Goal: Transaction & Acquisition: Purchase product/service

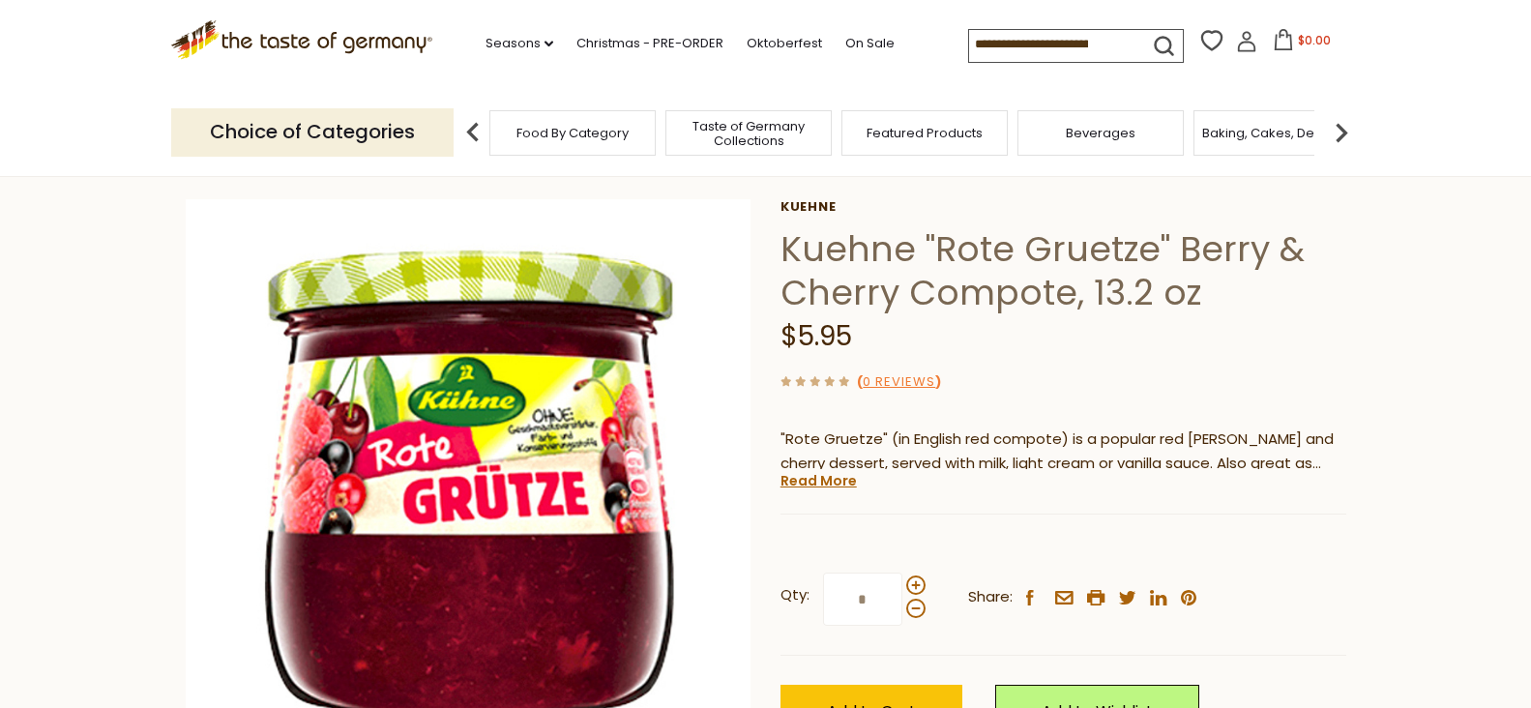
scroll to position [94, 0]
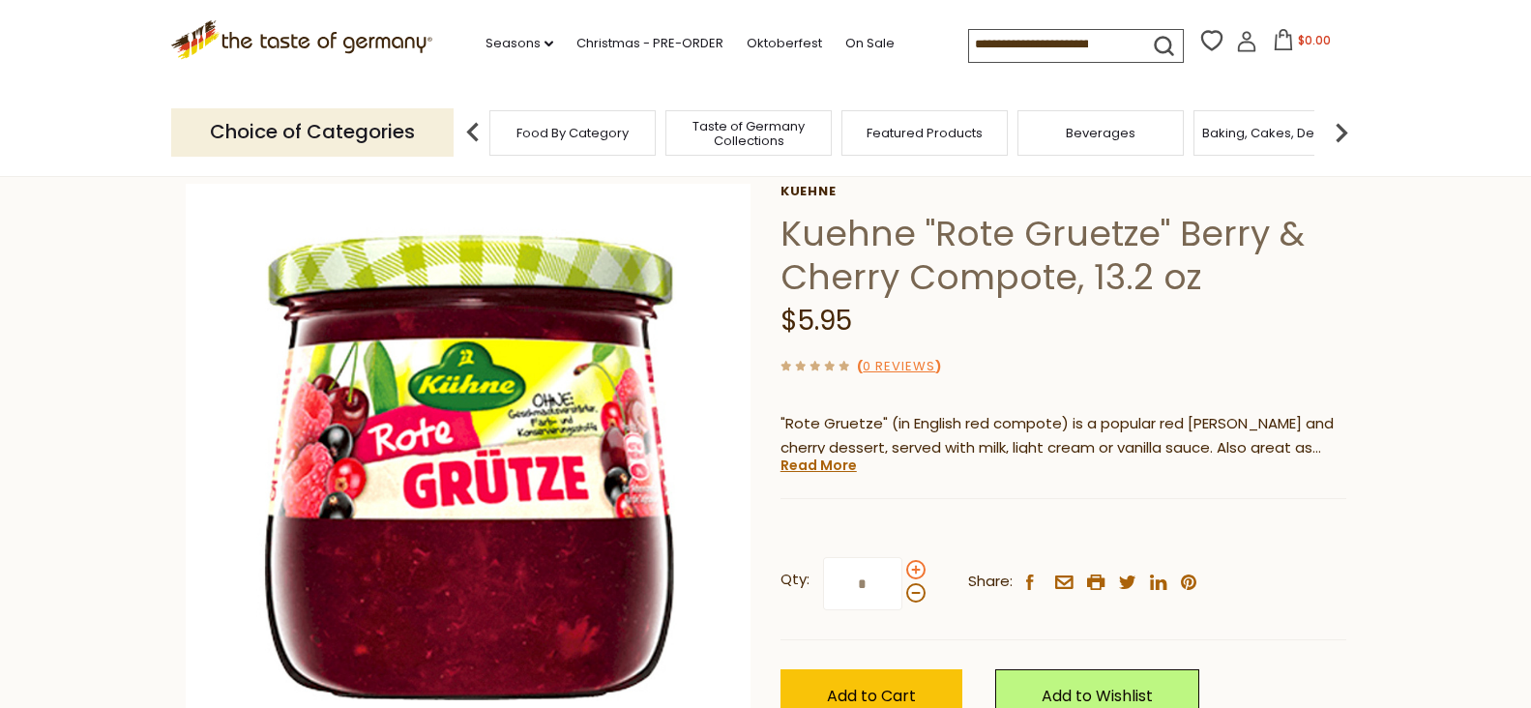
click at [910, 569] on span at bounding box center [915, 569] width 19 height 19
click at [902, 569] on input "*" at bounding box center [862, 583] width 79 height 53
click at [910, 569] on span at bounding box center [915, 569] width 19 height 19
click at [902, 569] on input "*" at bounding box center [862, 583] width 79 height 53
click at [918, 599] on span at bounding box center [915, 592] width 19 height 19
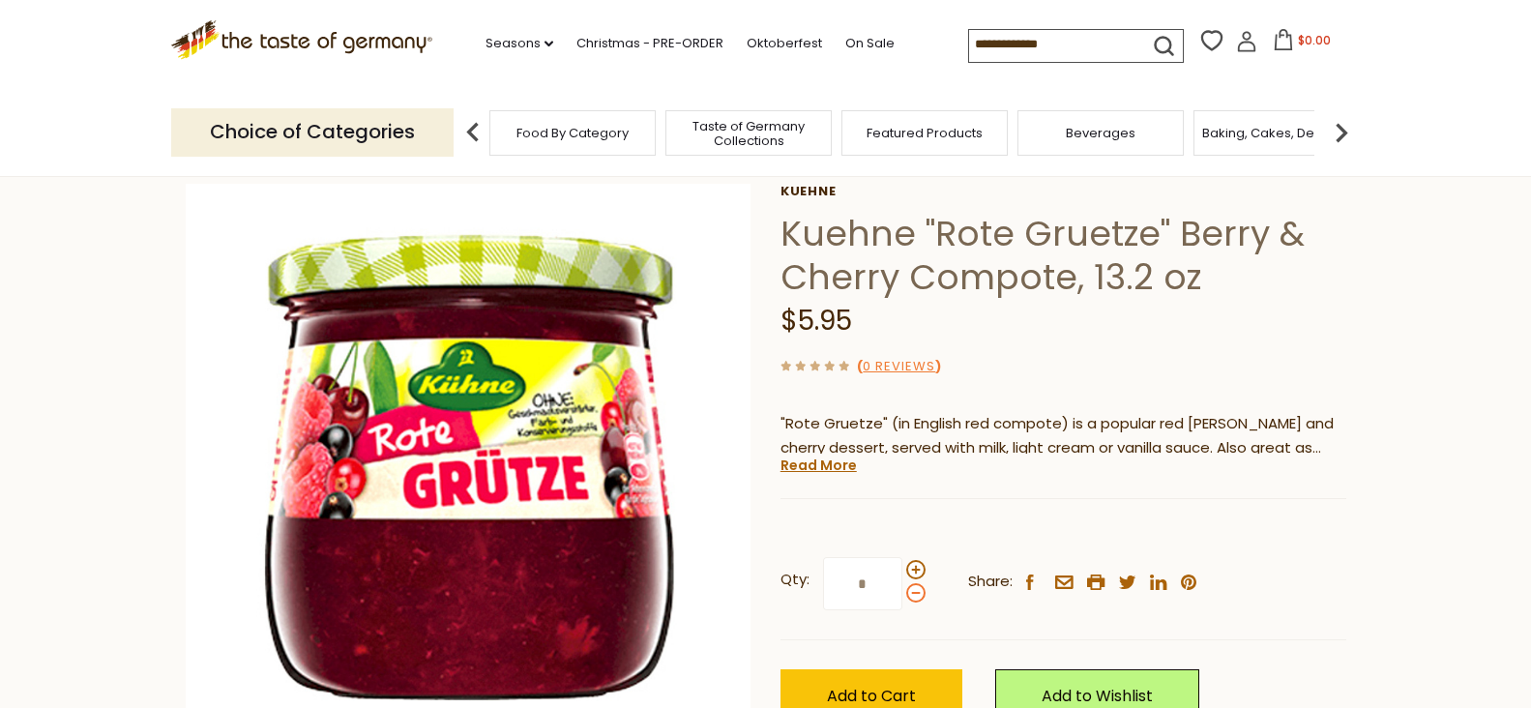
click at [902, 599] on input "*" at bounding box center [862, 583] width 79 height 53
click at [918, 598] on span at bounding box center [915, 592] width 19 height 19
click at [902, 598] on input "*" at bounding box center [862, 583] width 79 height 53
click at [920, 568] on span at bounding box center [915, 569] width 19 height 19
click at [902, 568] on input "*" at bounding box center [862, 583] width 79 height 53
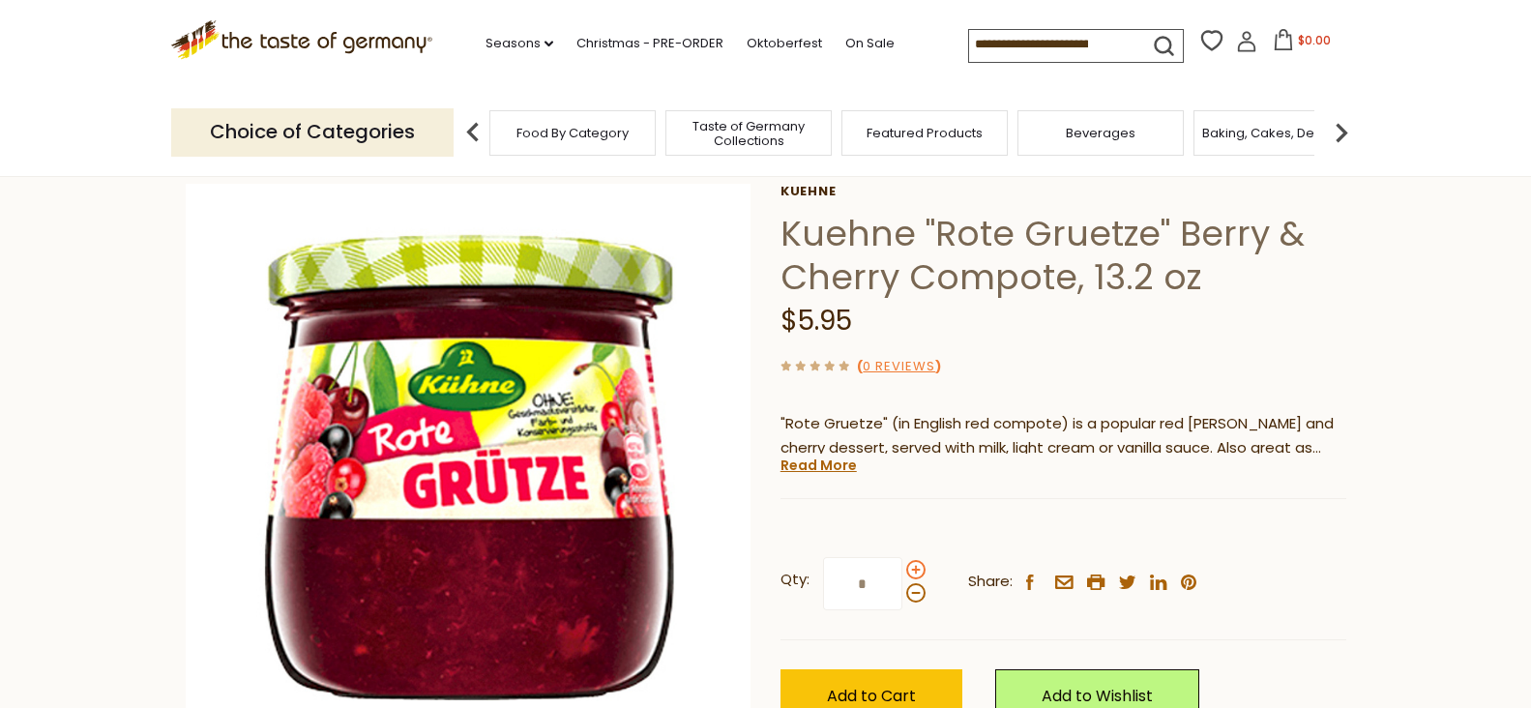
click at [917, 571] on span at bounding box center [915, 569] width 19 height 19
click at [902, 571] on input "*" at bounding box center [862, 583] width 79 height 53
click at [915, 592] on span at bounding box center [915, 592] width 19 height 19
click at [902, 592] on input "*" at bounding box center [862, 583] width 79 height 53
click at [915, 592] on span at bounding box center [915, 592] width 19 height 19
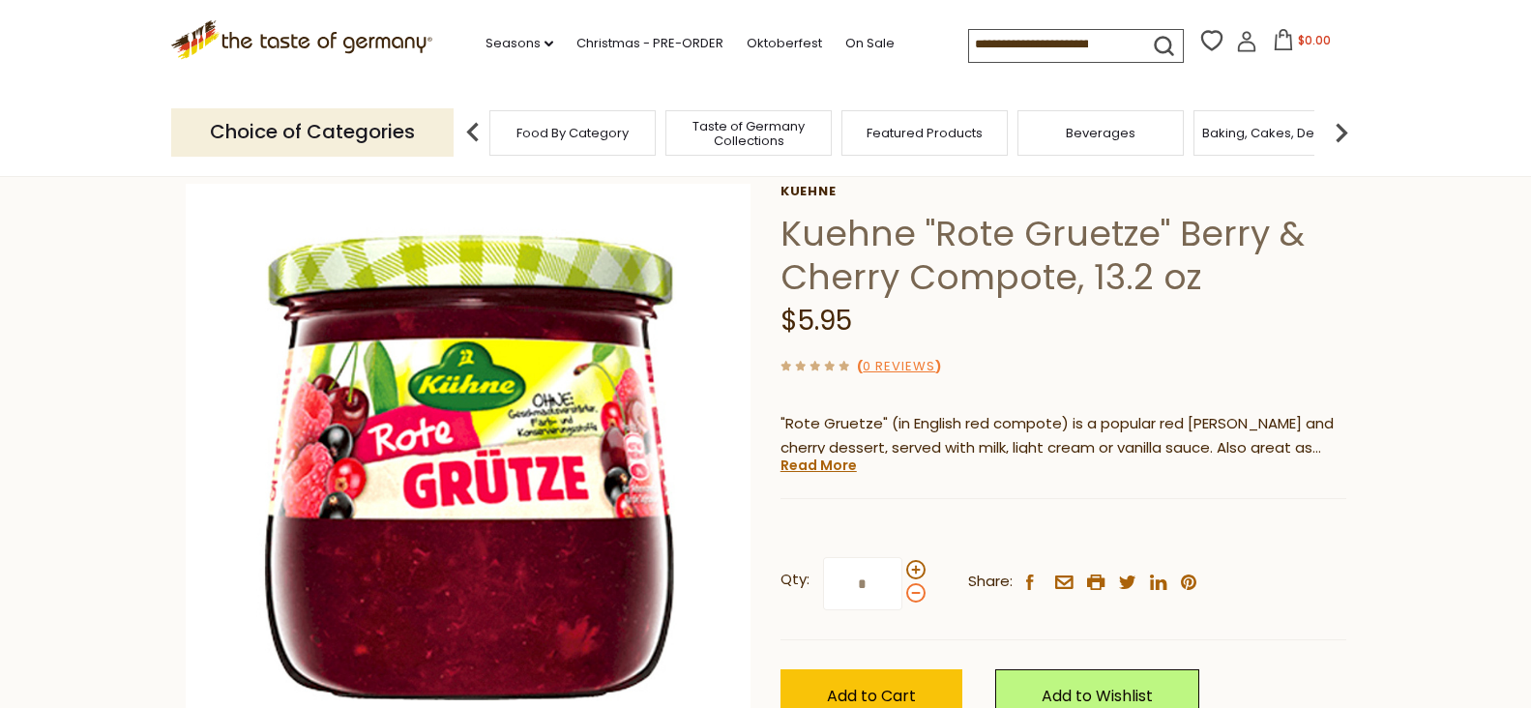
click at [902, 592] on input "*" at bounding box center [862, 583] width 79 height 53
click at [911, 567] on span at bounding box center [915, 569] width 19 height 19
click at [902, 567] on input "*" at bounding box center [862, 583] width 79 height 53
type input "*"
click at [888, 691] on span "Add to Cart" at bounding box center [871, 696] width 89 height 22
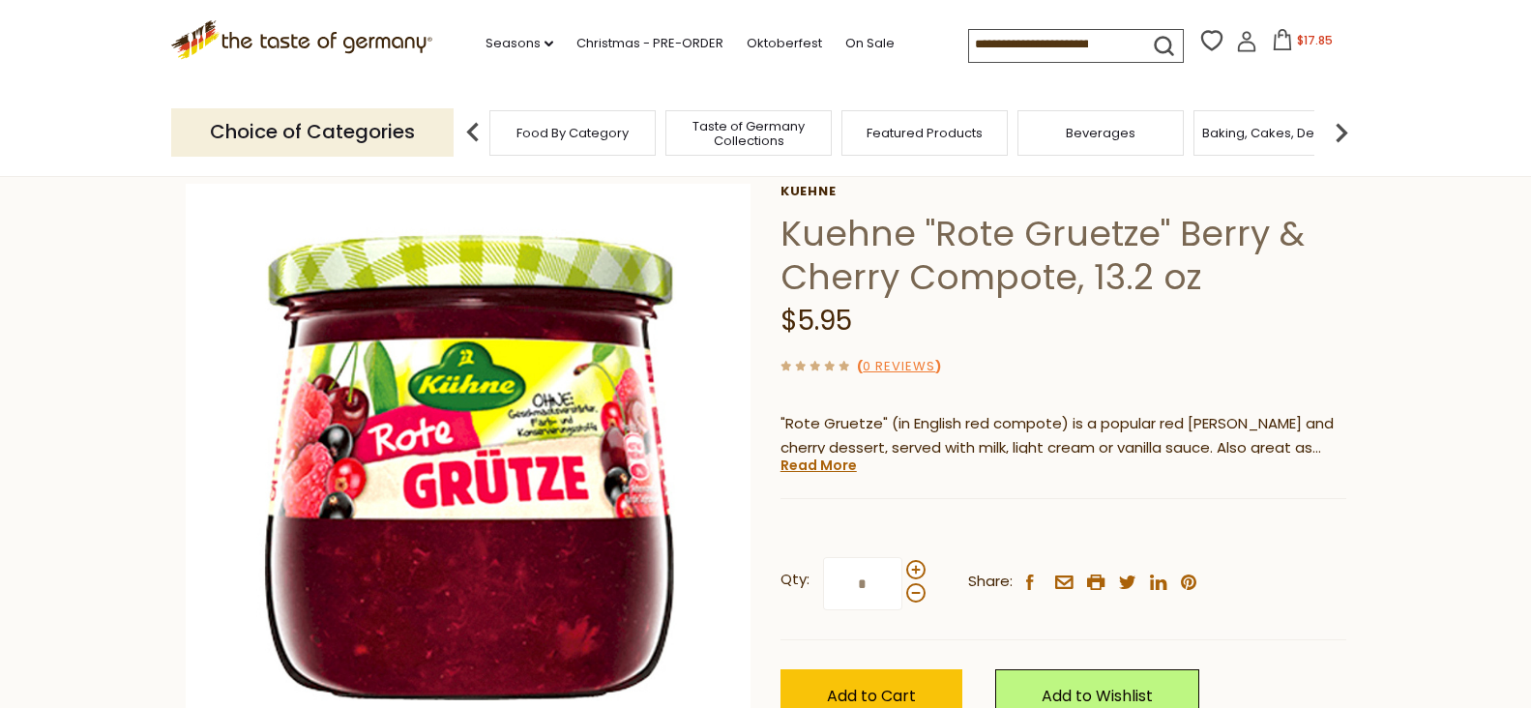
click at [1277, 44] on icon at bounding box center [1282, 39] width 21 height 21
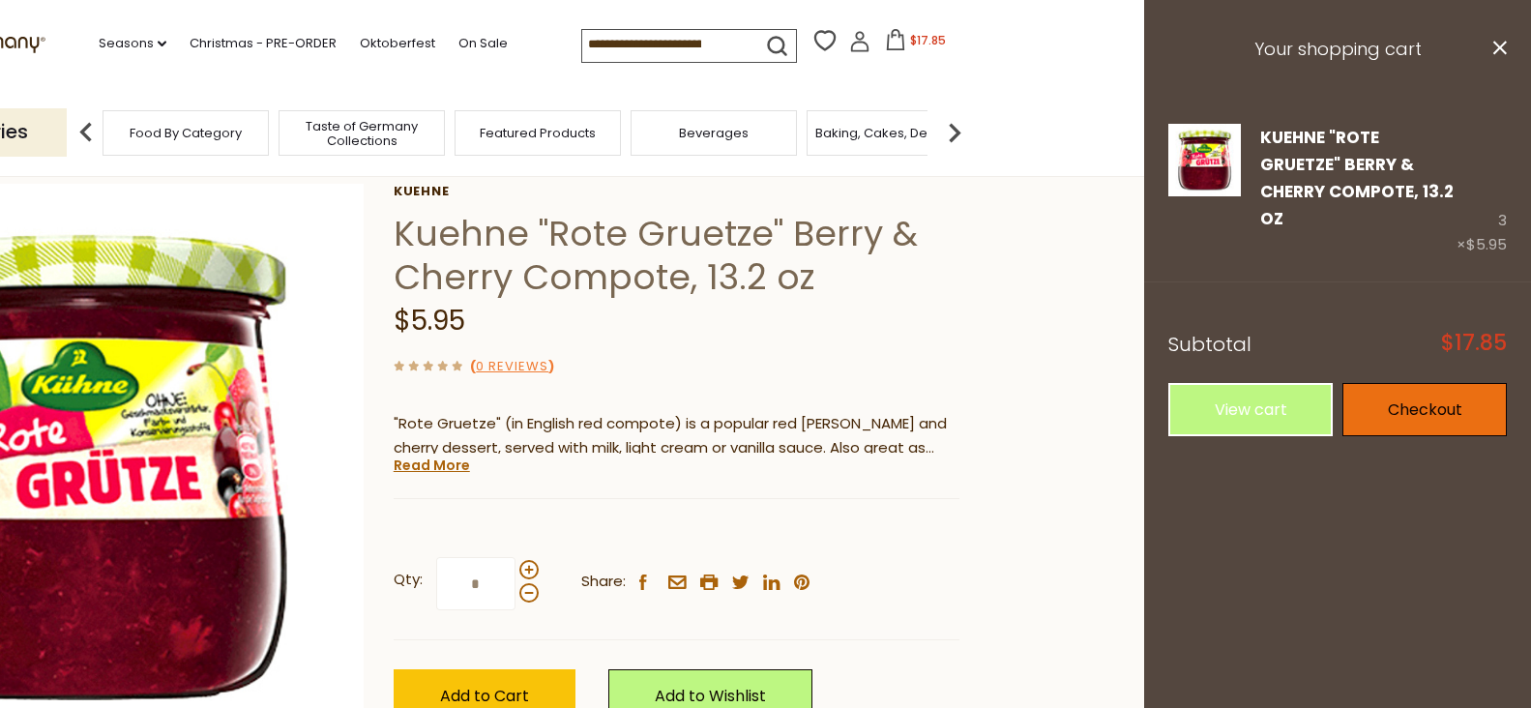
click at [1410, 385] on link "Checkout" at bounding box center [1424, 409] width 164 height 53
